Goal: Task Accomplishment & Management: Manage account settings

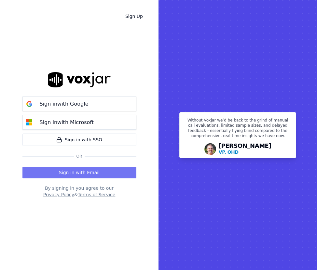
click at [99, 174] on button "Sign in with Email" at bounding box center [79, 173] width 114 height 12
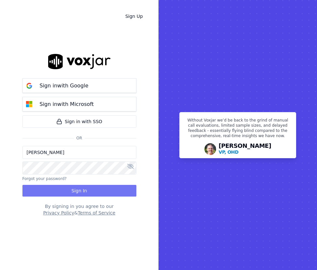
click at [73, 193] on button "Sign In" at bounding box center [79, 191] width 114 height 12
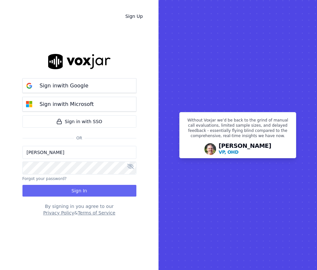
click at [69, 149] on input "[PERSON_NAME]" at bounding box center [79, 152] width 114 height 13
drag, startPoint x: 69, startPoint y: 149, endPoint x: 29, endPoint y: 151, distance: 39.4
click at [29, 151] on input "[PERSON_NAME]" at bounding box center [79, 152] width 114 height 13
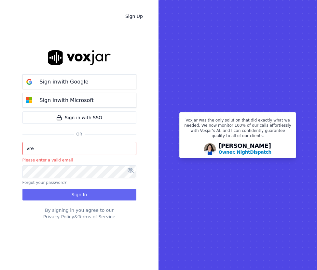
type input "vreyes@asilpc.com"
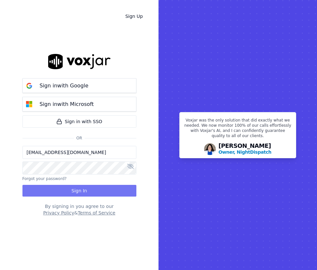
click at [103, 190] on button "Sign In" at bounding box center [79, 191] width 114 height 12
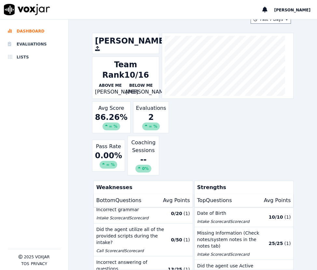
scroll to position [54, 0]
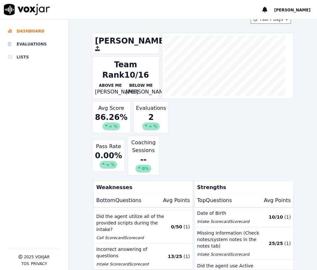
click at [132, 262] on p "Intake Scorecard Scorecard" at bounding box center [131, 264] width 70 height 5
click at [180, 245] on button "Incorrect answering of questions Intake Scorecard Scorecard 13 / 25 ( 1 )" at bounding box center [143, 257] width 99 height 26
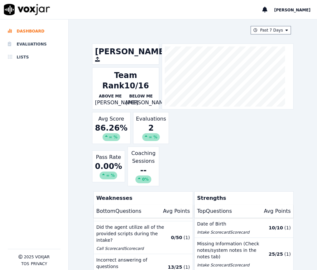
click at [191, 127] on div "Valeria Reyes Team Rank 10/16 Above Me Mary-Devin Meredith Below Me Rebekah Gra…" at bounding box center [193, 115] width 202 height 143
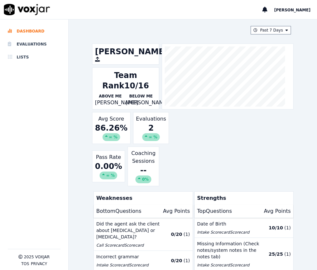
click at [111, 170] on div "0.00 % ∞ %" at bounding box center [108, 170] width 27 height 18
click at [106, 180] on div "∞ %" at bounding box center [109, 176] width 18 height 8
click at [103, 166] on div "Pass Rate 0.00 % ∞ %" at bounding box center [108, 167] width 33 height 32
click at [143, 140] on div "2 ∞ %" at bounding box center [151, 132] width 30 height 18
click at [138, 129] on div "Evaluations 2 ∞ %" at bounding box center [151, 128] width 36 height 32
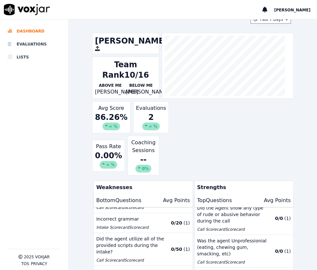
scroll to position [54, 0]
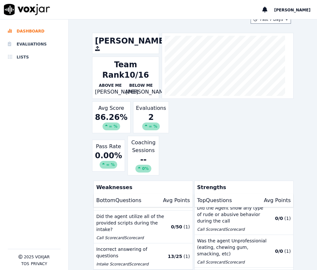
click at [110, 262] on p "Intake Scorecard Scorecard" at bounding box center [131, 264] width 70 height 5
click at [128, 246] on p "Incorrect answering of questions" at bounding box center [131, 252] width 70 height 13
click at [20, 46] on li "Evaluations" at bounding box center [34, 44] width 53 height 13
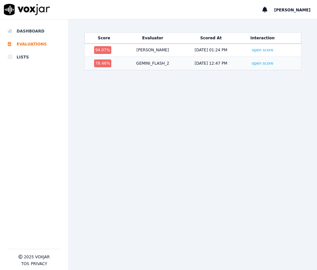
click at [140, 64] on div "GEMINI_FLASH_2" at bounding box center [152, 63] width 33 height 5
click at [253, 63] on link "open score" at bounding box center [262, 63] width 21 height 5
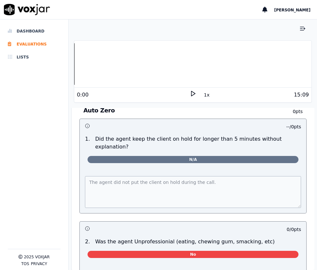
scroll to position [2668, 0]
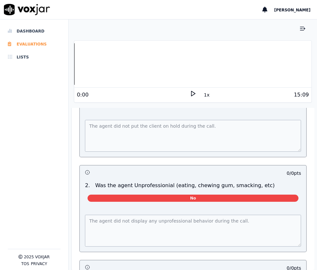
click at [40, 42] on li "Evaluations" at bounding box center [34, 44] width 53 height 13
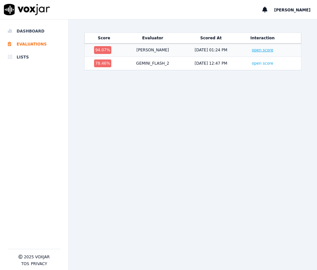
click at [252, 51] on link "open score" at bounding box center [262, 50] width 21 height 5
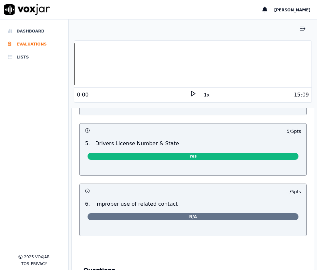
scroll to position [293, 0]
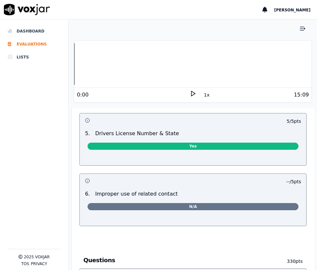
click at [185, 207] on span "N/A" at bounding box center [193, 206] width 211 height 7
click at [286, 183] on p "-- / 5 pts" at bounding box center [293, 182] width 15 height 7
click at [264, 182] on div "-- / 5 pts" at bounding box center [265, 182] width 72 height 7
click at [87, 181] on icon "button" at bounding box center [87, 181] width 5 height 5
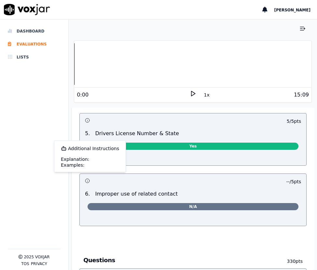
click at [88, 149] on div "Additional Instructions" at bounding box center [90, 148] width 58 height 7
drag, startPoint x: 88, startPoint y: 149, endPoint x: 77, endPoint y: 197, distance: 48.8
click at [77, 197] on div "Lead Details This is a new section 45 pts 10 / 10 pts 1 . First name and Last n…" at bounding box center [193, 41] width 238 height 395
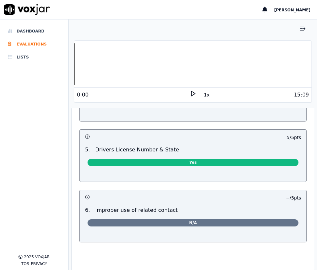
scroll to position [260, 0]
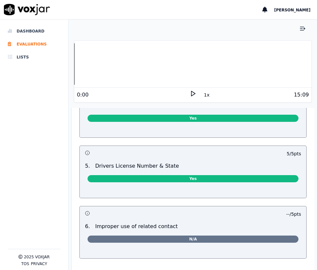
click at [146, 181] on span "Yes" at bounding box center [193, 178] width 211 height 7
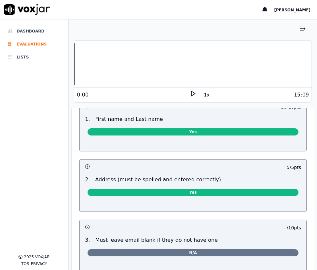
scroll to position [0, 0]
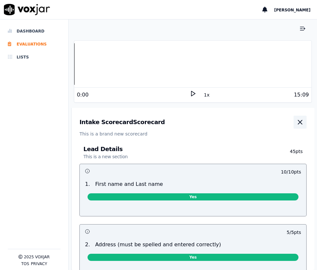
click at [296, 120] on icon "button" at bounding box center [300, 122] width 8 height 8
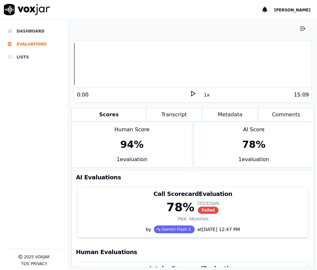
click at [130, 153] on div "94 %" at bounding box center [132, 145] width 120 height 22
click at [242, 149] on div "78 %" at bounding box center [253, 145] width 23 height 12
click at [240, 135] on div "78 %" at bounding box center [254, 145] width 120 height 22
click at [240, 126] on div "AI Score" at bounding box center [254, 128] width 120 height 12
click at [242, 142] on div "78 %" at bounding box center [253, 145] width 23 height 12
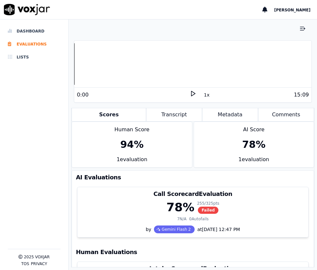
click at [120, 138] on div "94 %" at bounding box center [132, 145] width 120 height 22
click at [169, 116] on button "Transcript" at bounding box center [174, 115] width 56 height 14
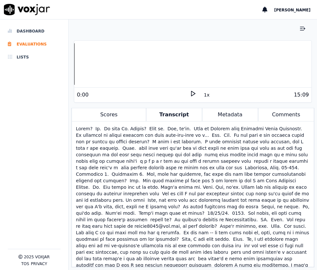
click at [229, 115] on button "Metadata" at bounding box center [230, 115] width 56 height 14
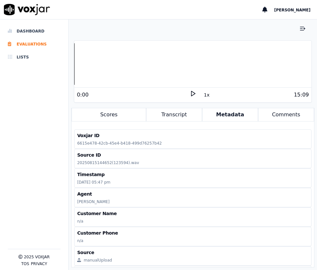
click at [276, 115] on button "Comments" at bounding box center [286, 115] width 56 height 14
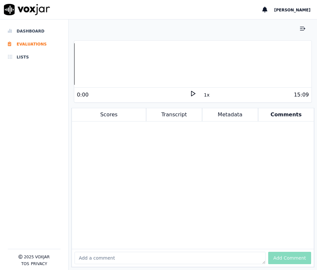
click at [105, 115] on button "Scores" at bounding box center [109, 115] width 75 height 14
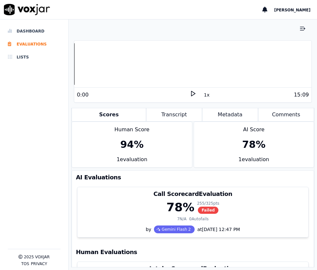
scroll to position [67, 0]
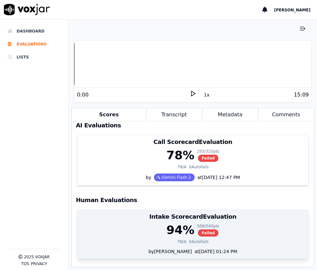
click at [224, 224] on div "94 % 508 / 540 pts Failed" at bounding box center [192, 230] width 223 height 13
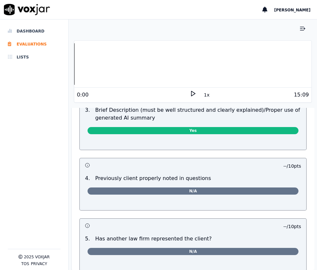
scroll to position [586, 0]
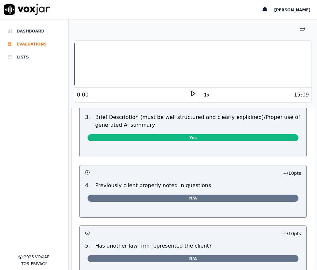
click at [190, 93] on icon at bounding box center [193, 93] width 7 height 7
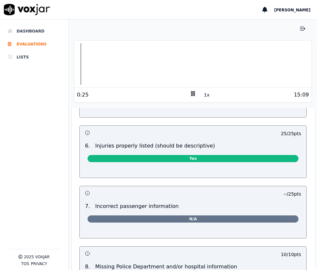
scroll to position [781, 0]
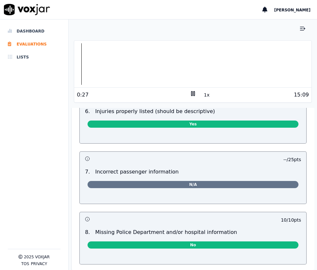
click at [179, 184] on span "N/A" at bounding box center [193, 184] width 211 height 7
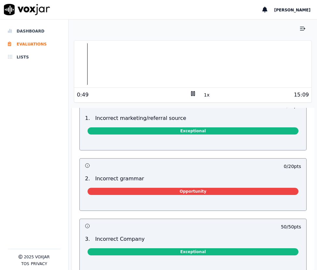
scroll to position [1529, 0]
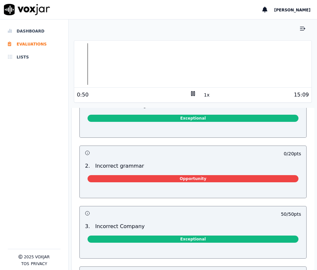
click at [188, 175] on span "Opportunity" at bounding box center [193, 178] width 211 height 7
click at [284, 151] on p "0 / 20 pts" at bounding box center [292, 154] width 17 height 7
click at [88, 151] on icon "button" at bounding box center [87, 153] width 5 height 5
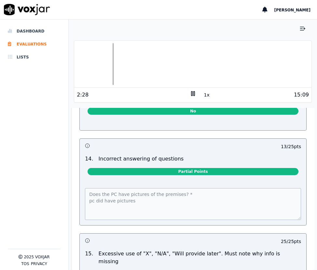
scroll to position [1209, 0]
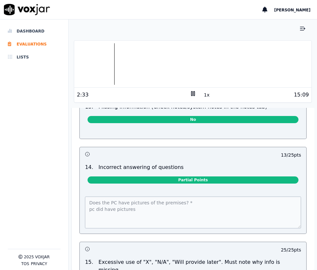
click at [177, 182] on span "Partial Points" at bounding box center [193, 180] width 211 height 7
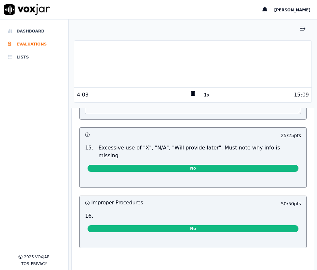
scroll to position [1307, 0]
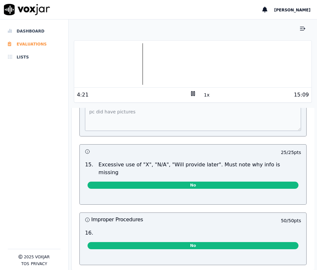
click at [30, 42] on li "Evaluations" at bounding box center [34, 44] width 53 height 13
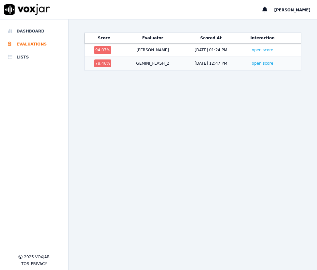
click at [252, 65] on link "open score" at bounding box center [262, 63] width 21 height 5
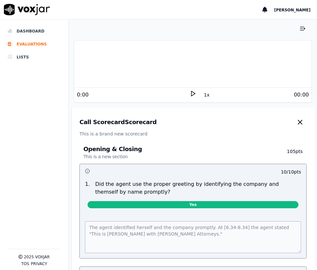
click at [191, 95] on polygon at bounding box center [193, 93] width 4 height 5
click at [24, 44] on li "Evaluations" at bounding box center [34, 44] width 53 height 13
